Goal: Information Seeking & Learning: Learn about a topic

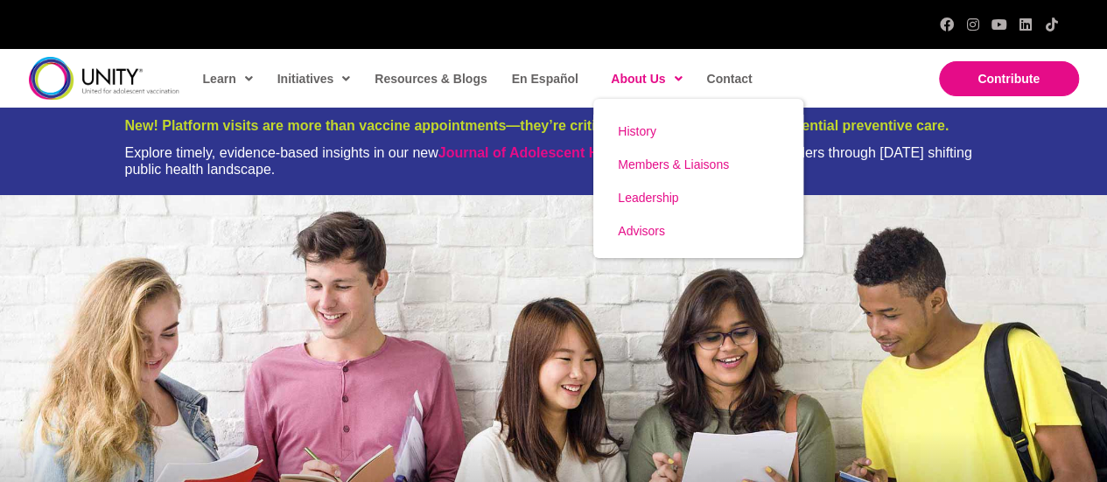
click at [668, 175] on link "Members & Liaisons" at bounding box center [698, 164] width 210 height 33
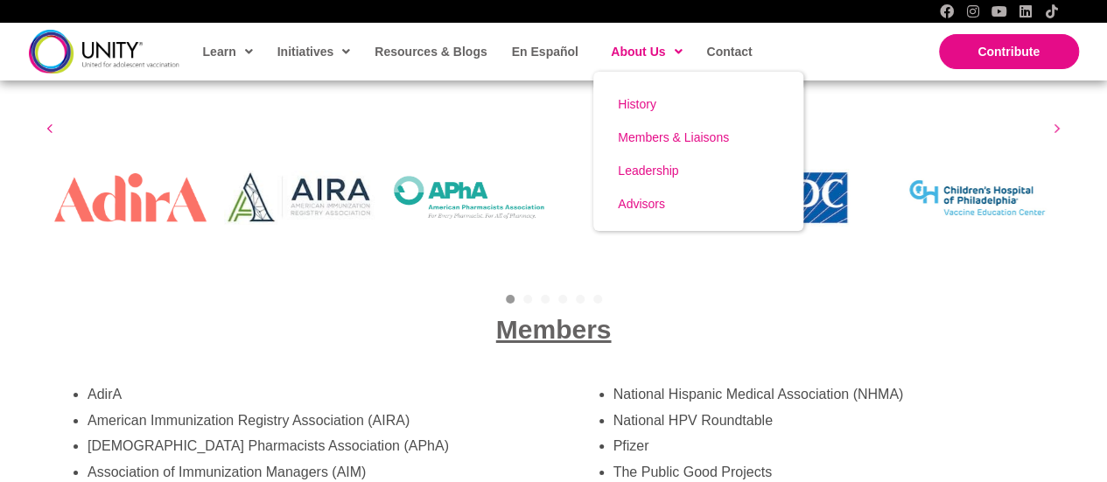
scroll to position [3062, 0]
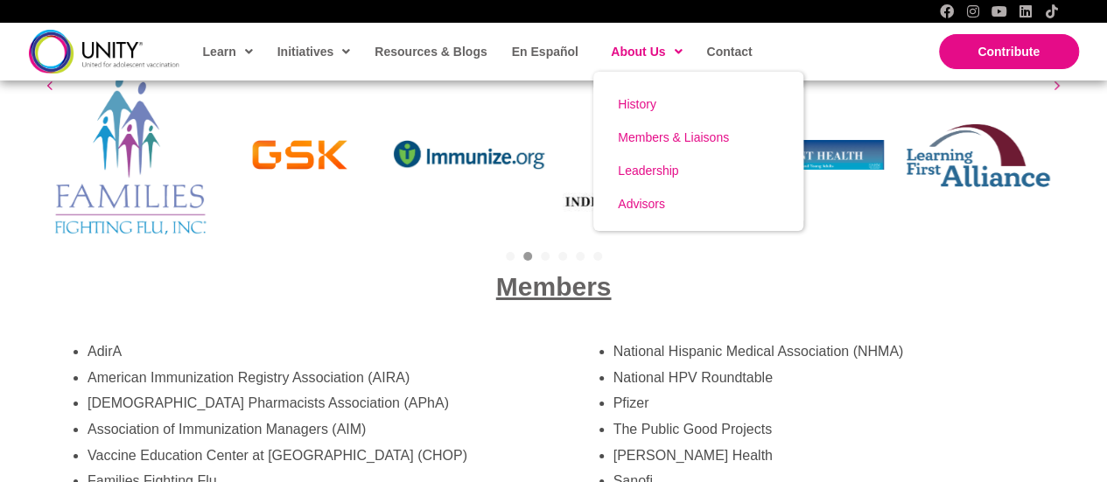
click at [665, 175] on span "Leadership" at bounding box center [648, 171] width 60 height 14
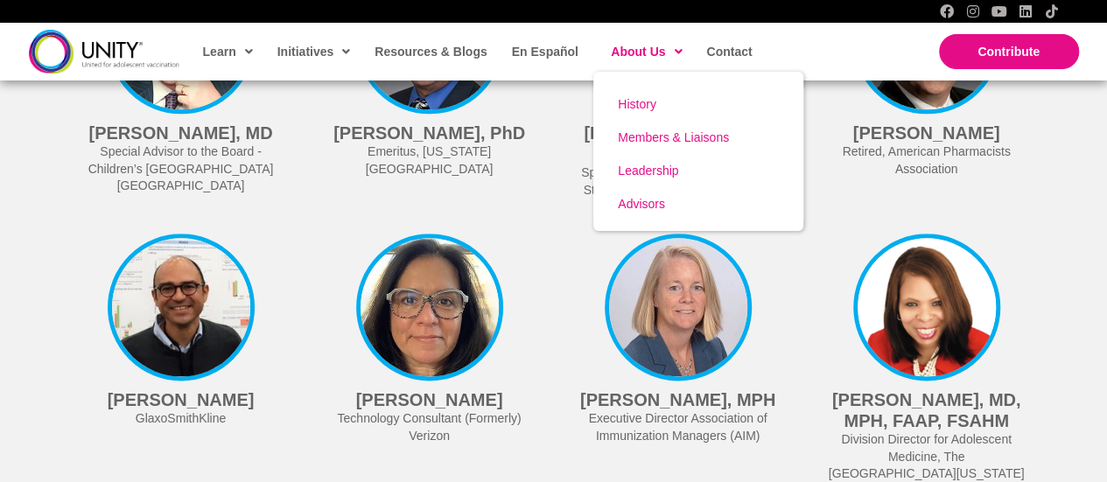
scroll to position [4395, 0]
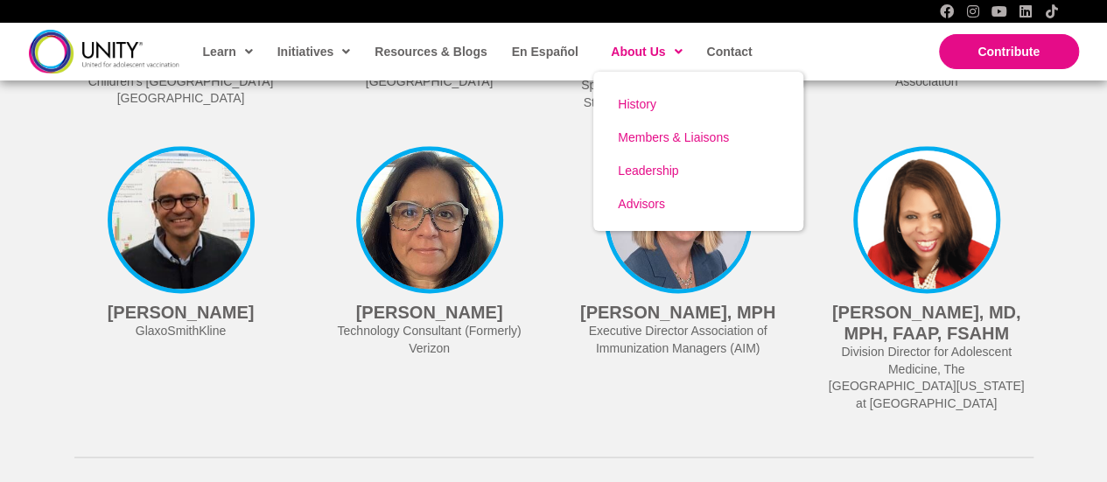
click at [658, 203] on span "Advisors" at bounding box center [641, 204] width 47 height 14
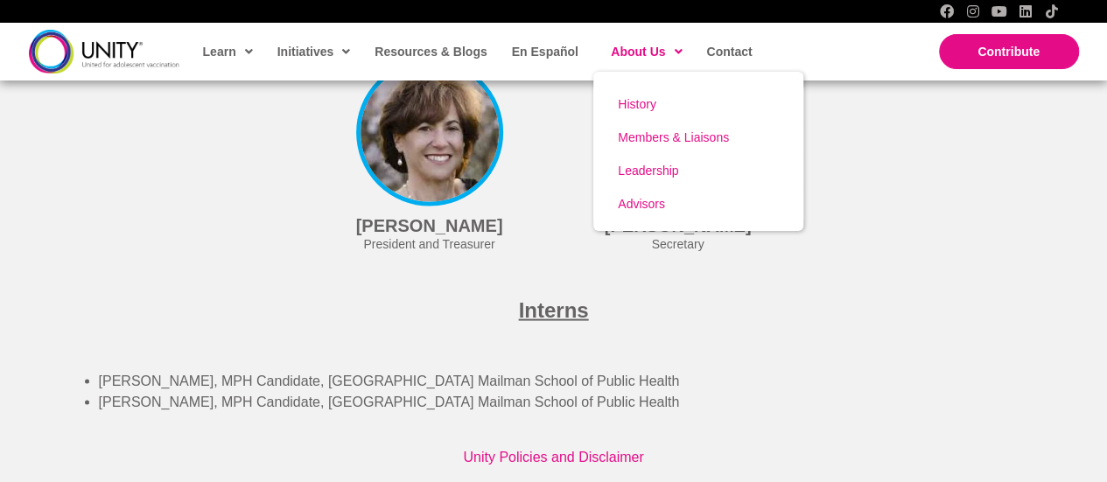
scroll to position [4863, 0]
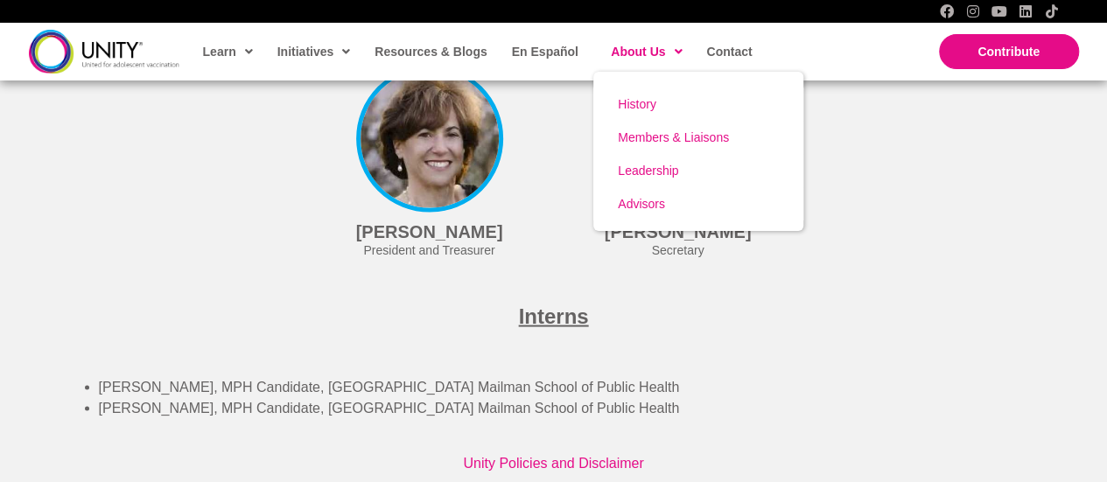
click at [651, 205] on span "Advisors" at bounding box center [641, 204] width 47 height 14
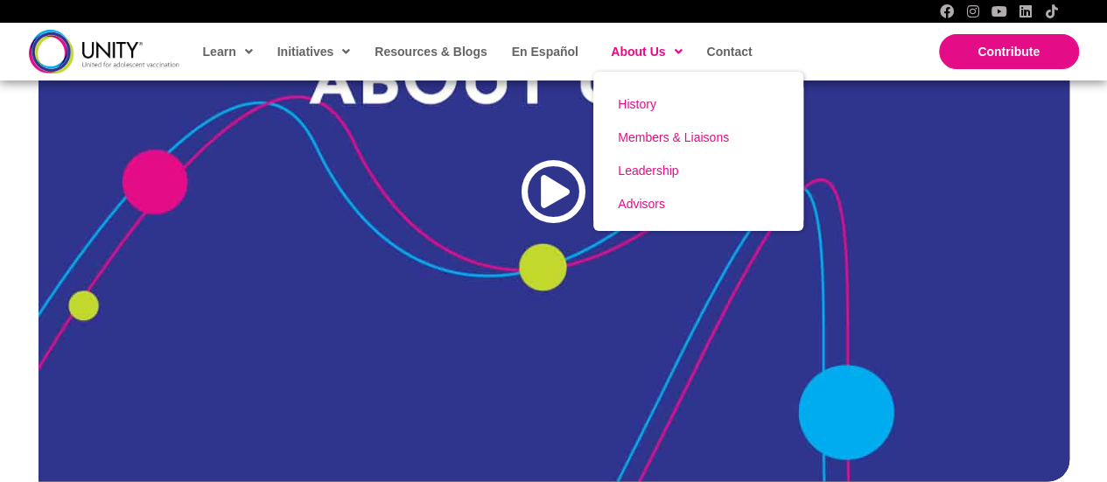
scroll to position [489, 0]
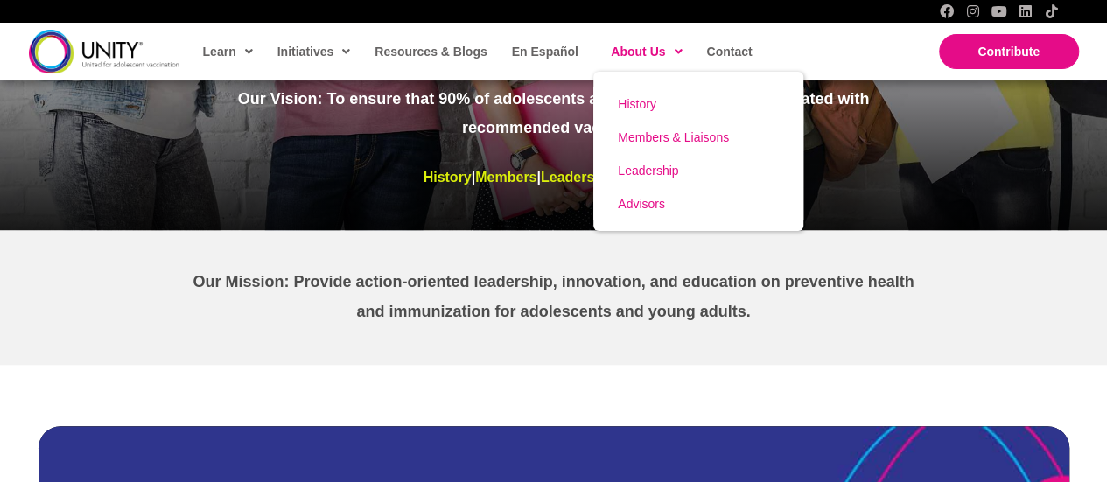
click at [653, 172] on span "Leadership" at bounding box center [648, 171] width 60 height 14
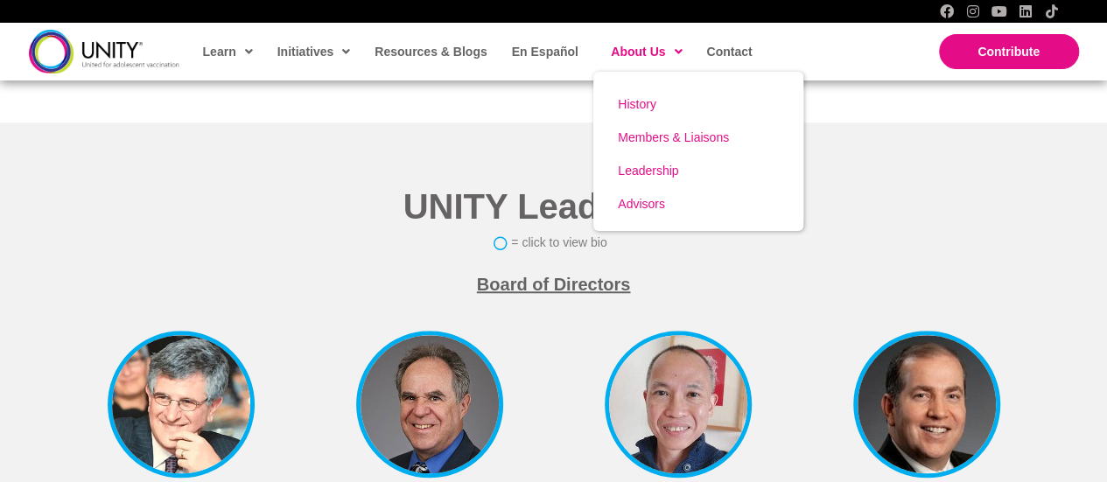
scroll to position [3958, 0]
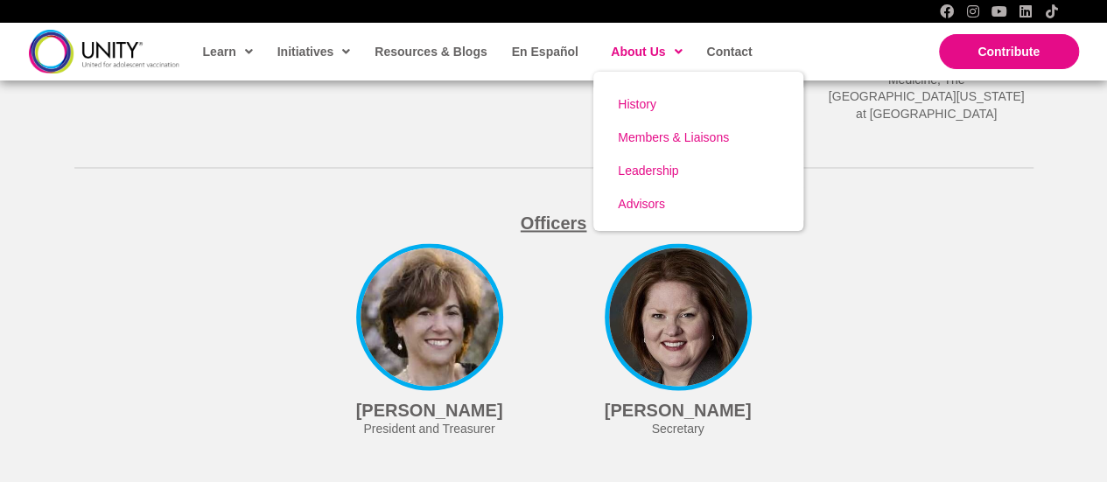
scroll to position [4658, 0]
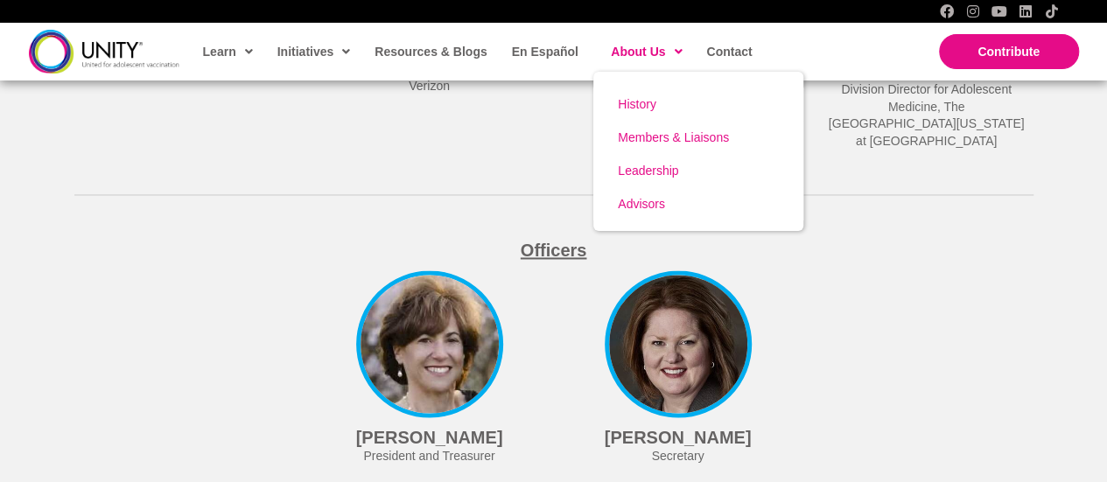
click at [647, 204] on span "Advisors" at bounding box center [641, 204] width 47 height 14
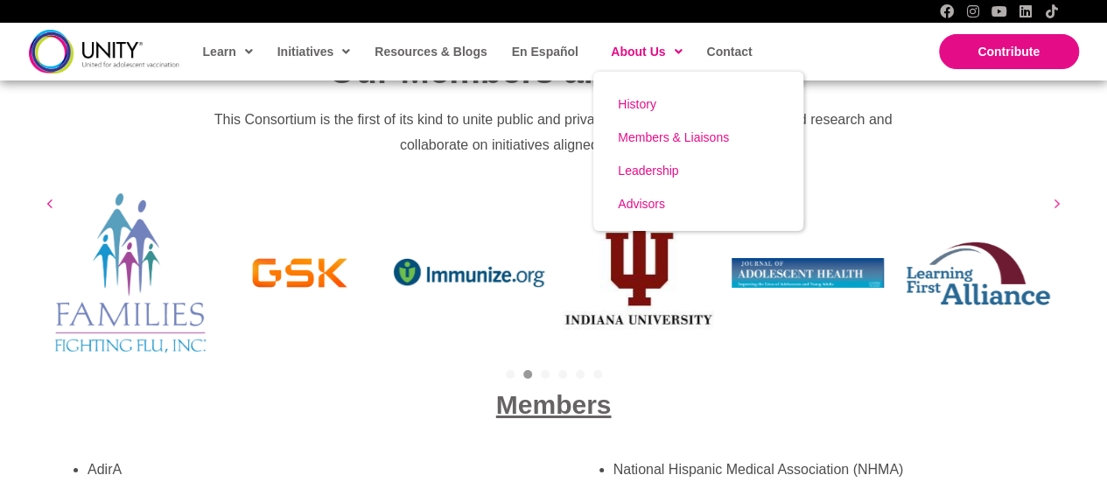
scroll to position [2676, 0]
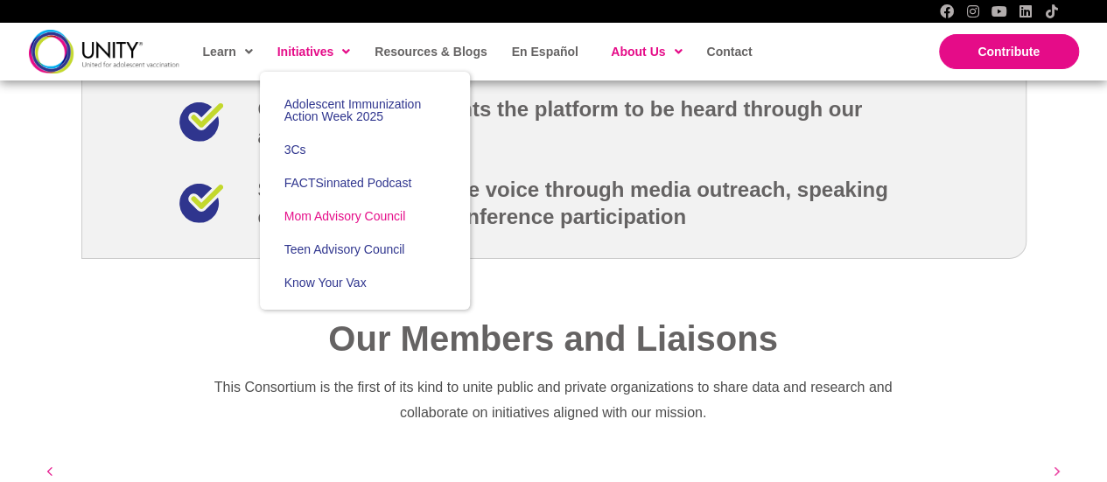
click at [324, 218] on span "Mom Advisory Council" at bounding box center [345, 216] width 122 height 14
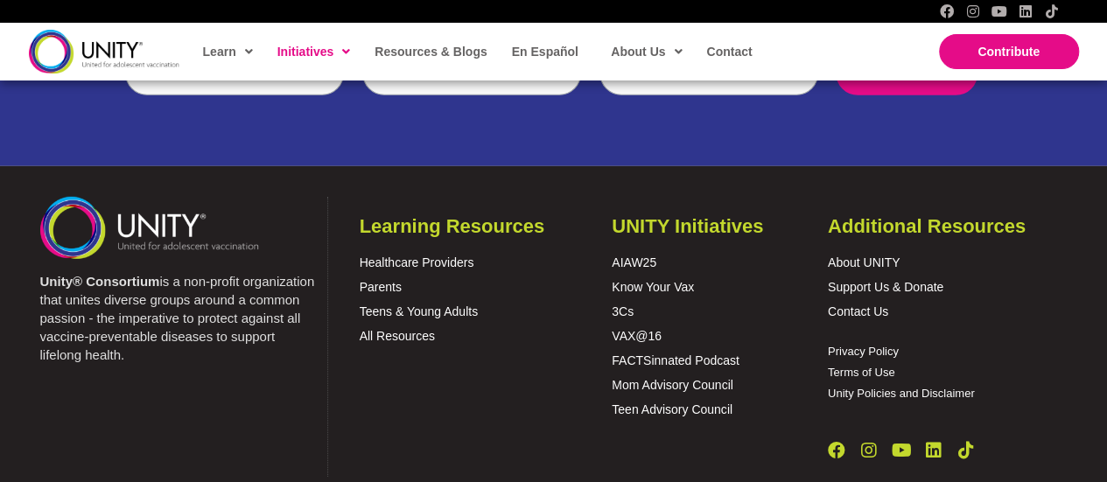
scroll to position [2502, 0]
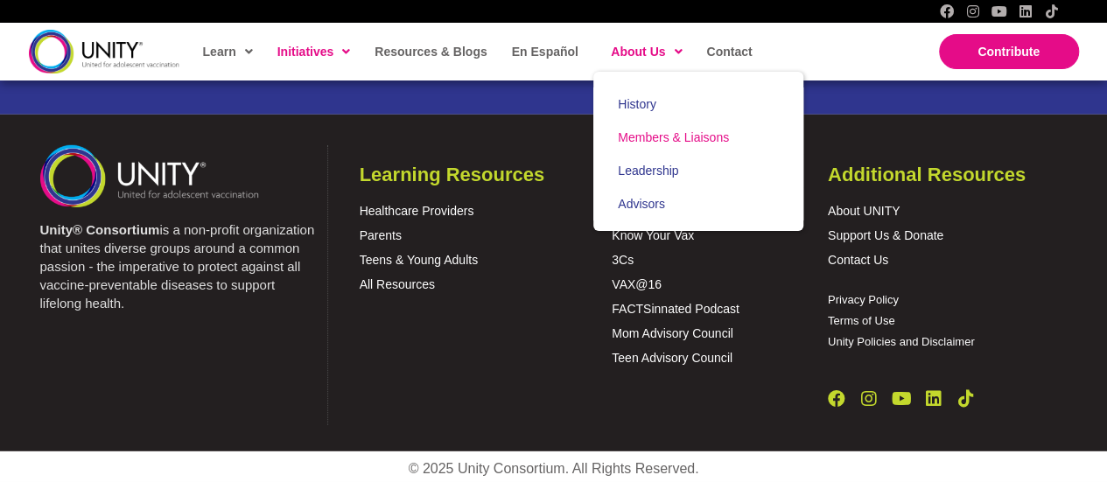
click at [633, 143] on span "Members & Liaisons" at bounding box center [673, 137] width 111 height 14
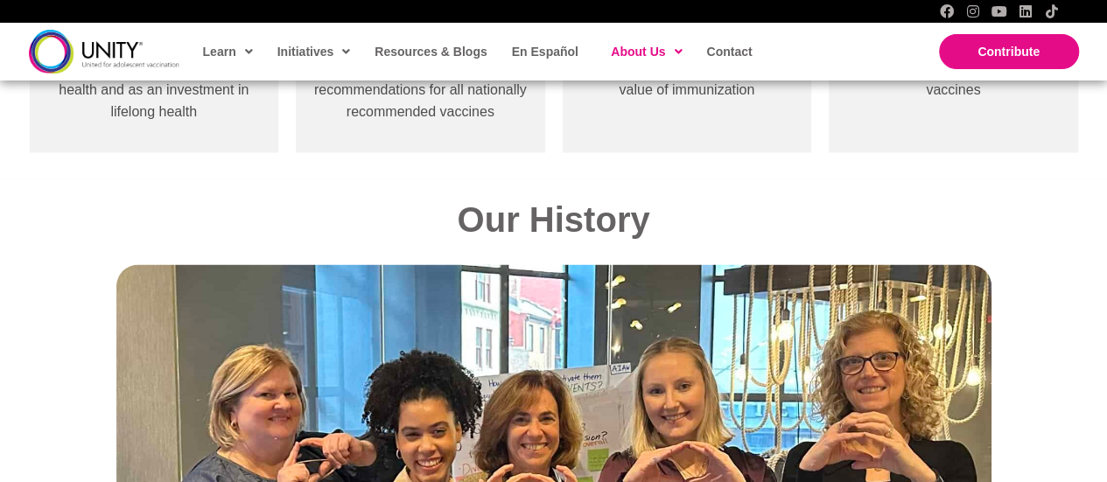
scroll to position [1354, 0]
